Goal: Find contact information: Find contact information

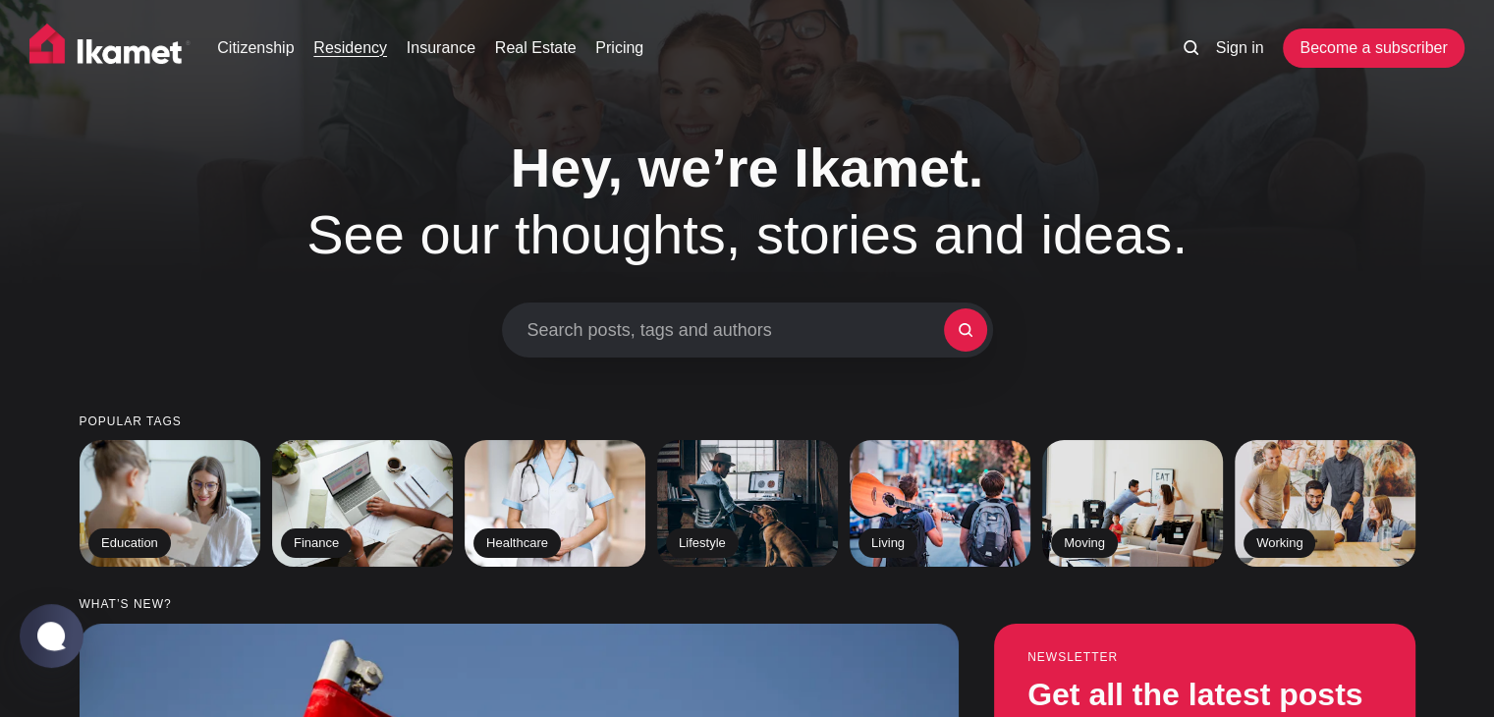
click at [343, 45] on link "Residency" at bounding box center [350, 48] width 74 height 24
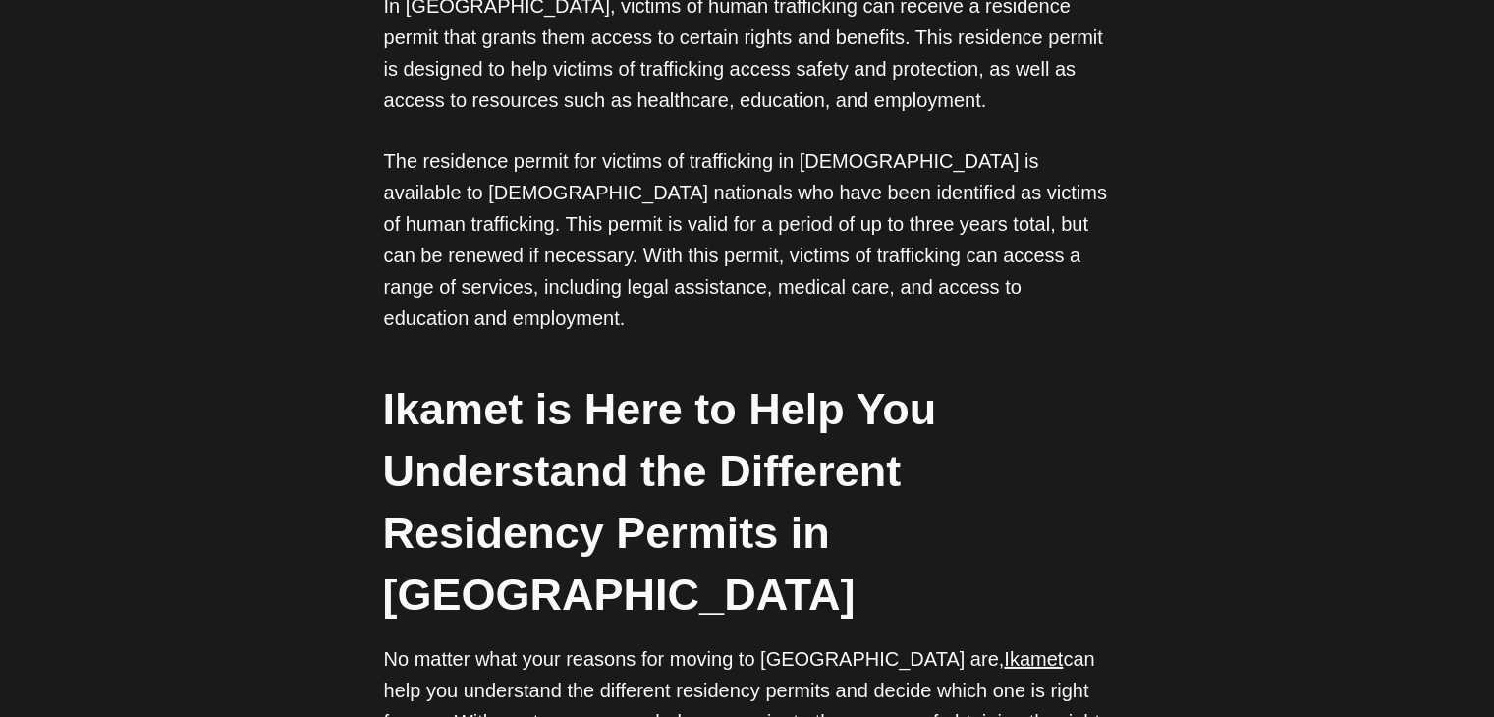
scroll to position [6189, 0]
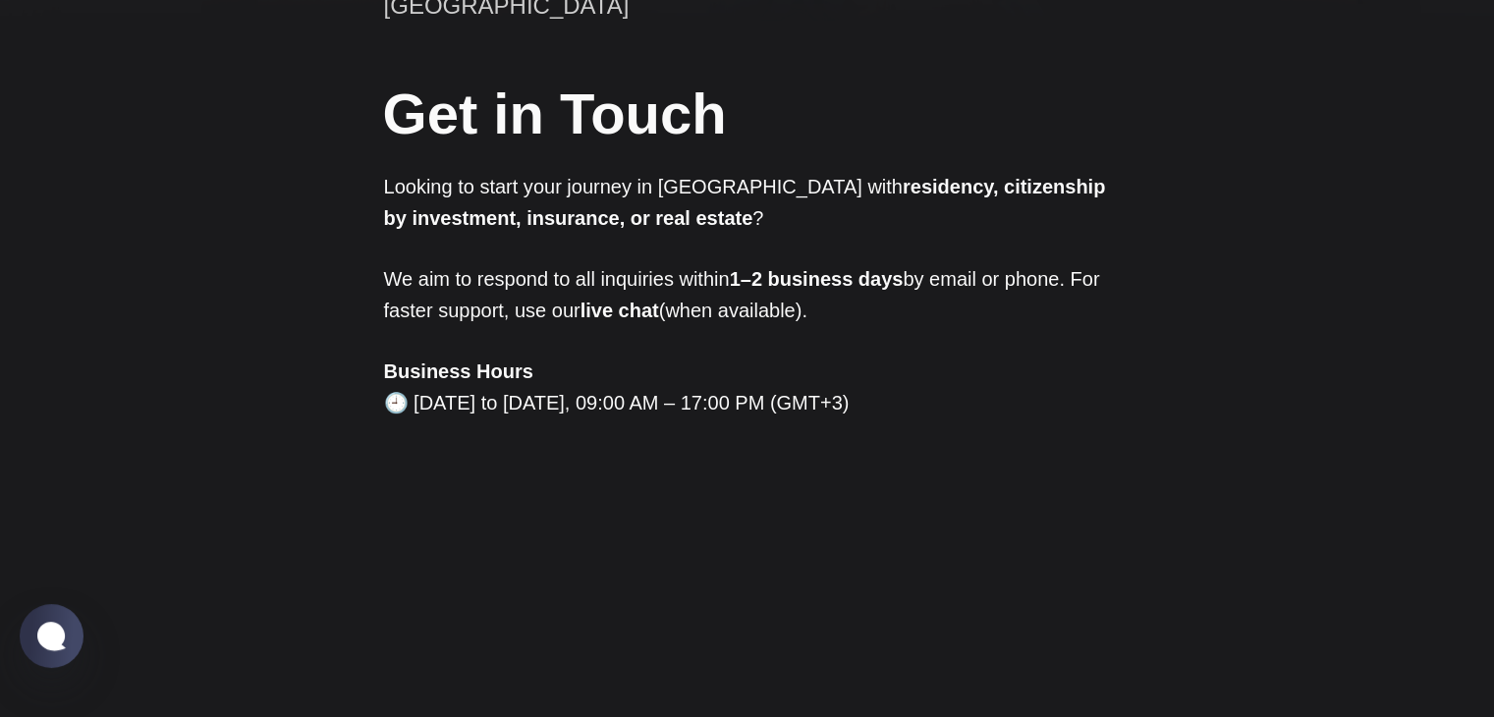
scroll to position [98, 0]
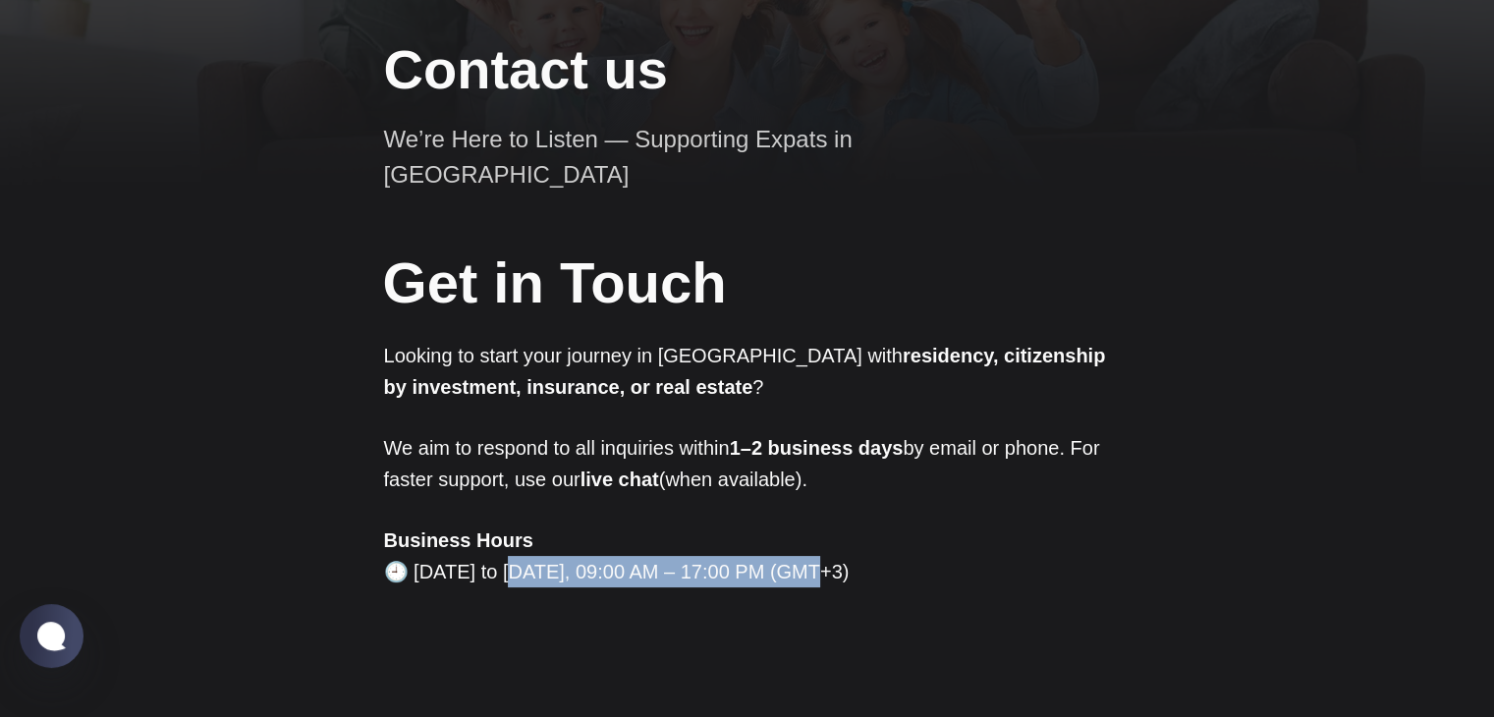
drag, startPoint x: 523, startPoint y: 539, endPoint x: 815, endPoint y: 539, distance: 292.8
click at [815, 539] on p "Business Hours 🕘 [DATE] to [DATE], 09:00 AM – 17:00 PM (GMT+3)" at bounding box center [747, 556] width 727 height 63
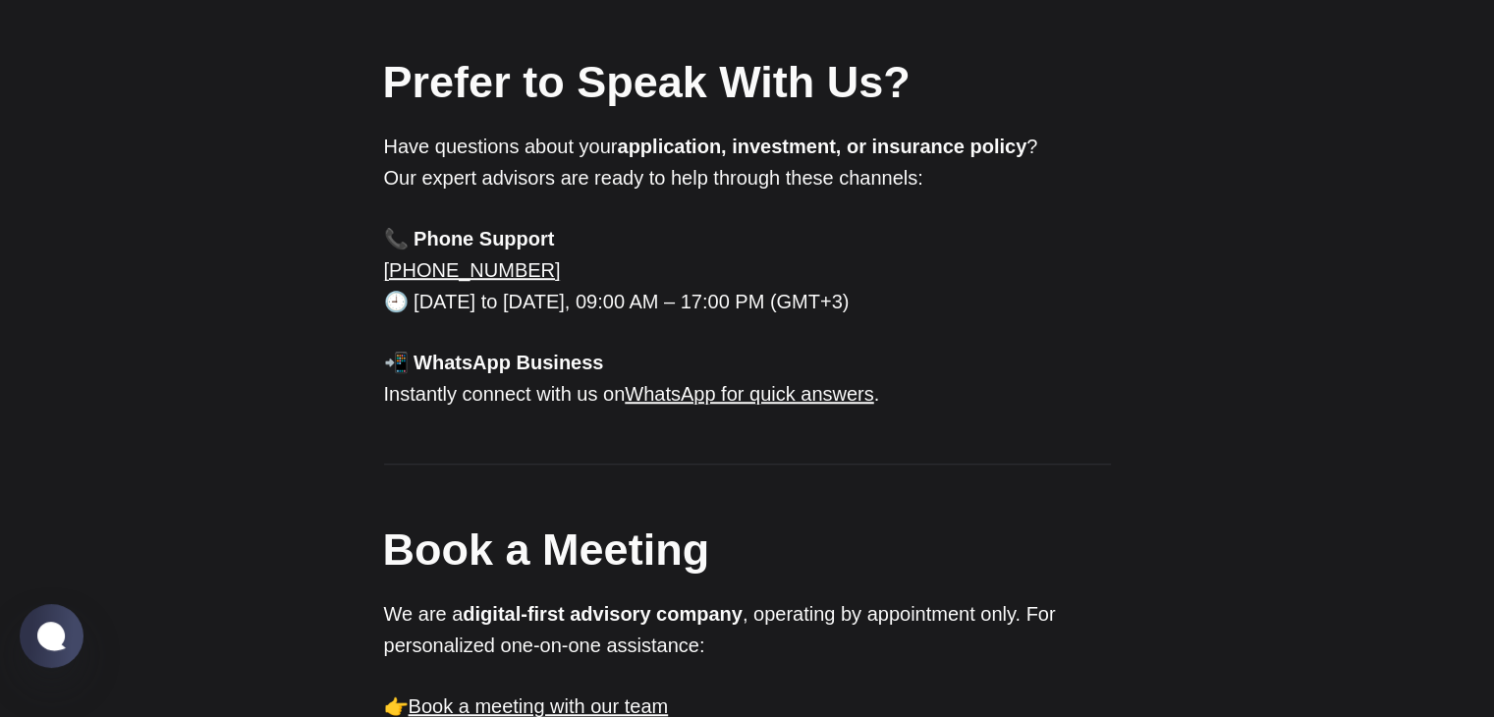
scroll to position [1375, 0]
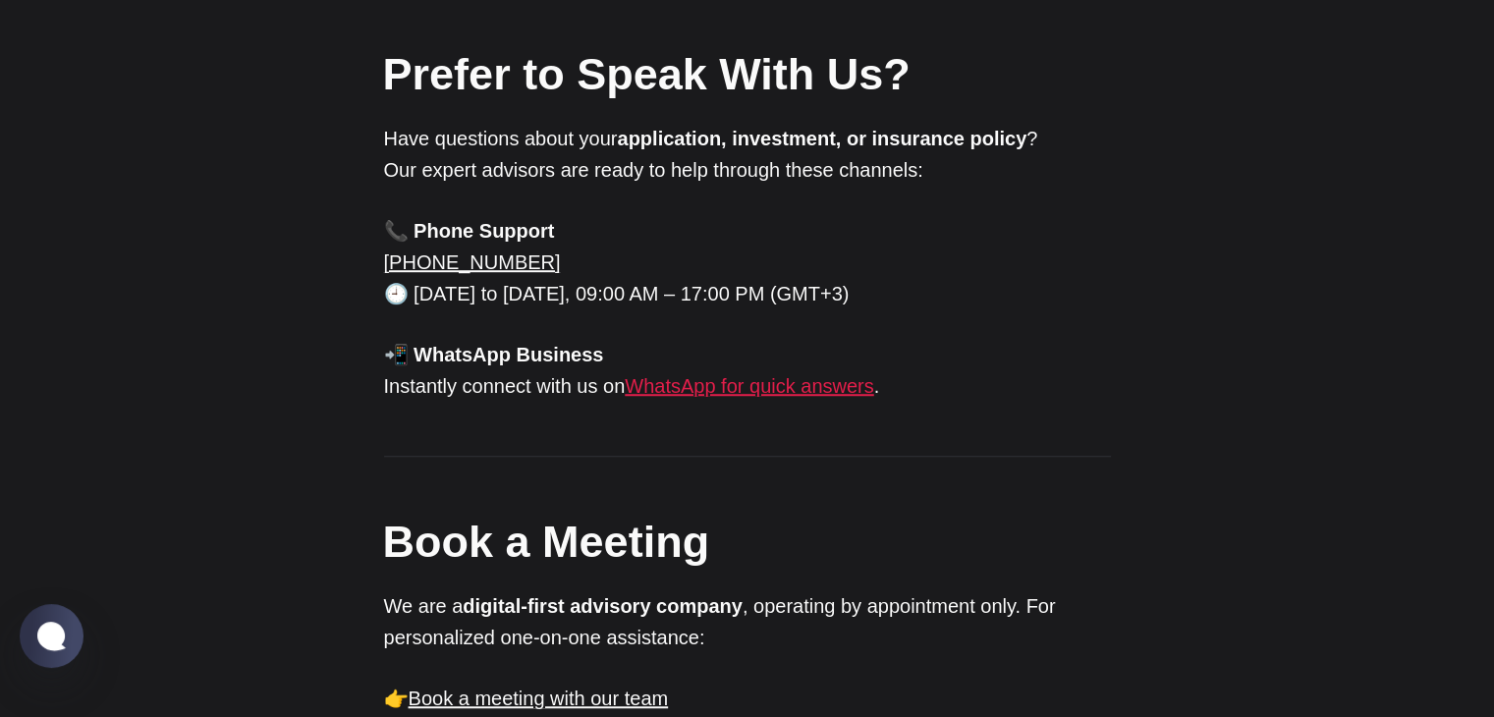
click at [798, 375] on link "WhatsApp for quick answers" at bounding box center [749, 386] width 249 height 22
